Goal: Task Accomplishment & Management: Use online tool/utility

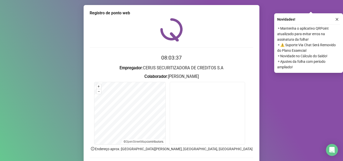
click at [243, 81] on form "08:03:37 Empregador : CERUS SECURITIZADORA DE CREDITOS [PERSON_NAME] : [PERSON_…" at bounding box center [172, 114] width 164 height 120
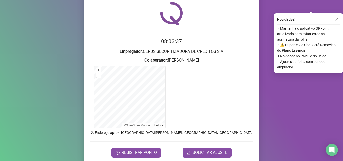
scroll to position [35, 0]
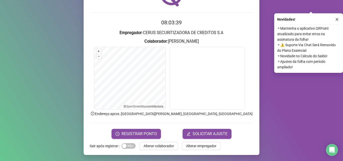
click at [277, 92] on div "Registro de ponto web 08:03:39 Empregador : CERUS SECURITIZADORA DE CREDITOS S.…" at bounding box center [171, 80] width 343 height 161
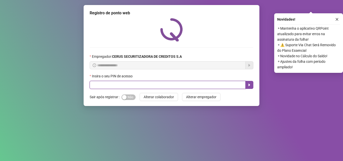
click at [154, 87] on input "text" at bounding box center [168, 85] width 156 height 8
type input "*****"
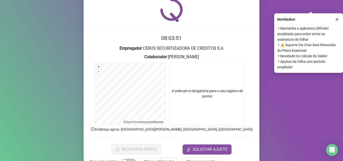
scroll to position [35, 0]
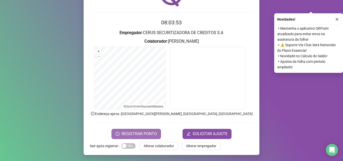
click at [154, 134] on span "REGISTRAR PONTO" at bounding box center [139, 134] width 35 height 6
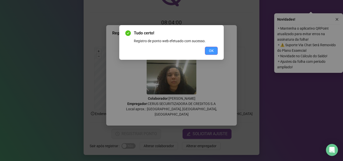
click at [210, 52] on span "OK" at bounding box center [211, 51] width 5 height 6
